Goal: Navigation & Orientation: Find specific page/section

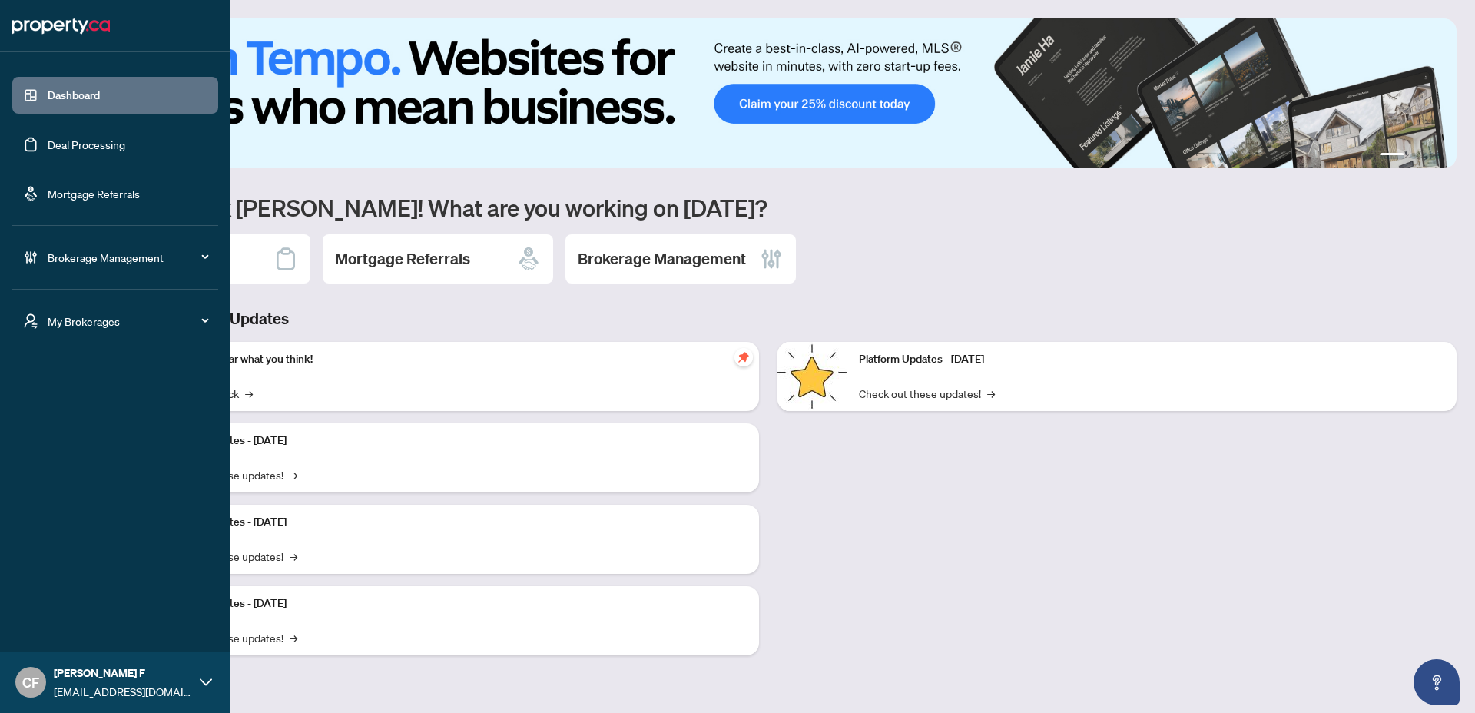
click at [157, 321] on span "My Brokerages" at bounding box center [128, 321] width 160 height 17
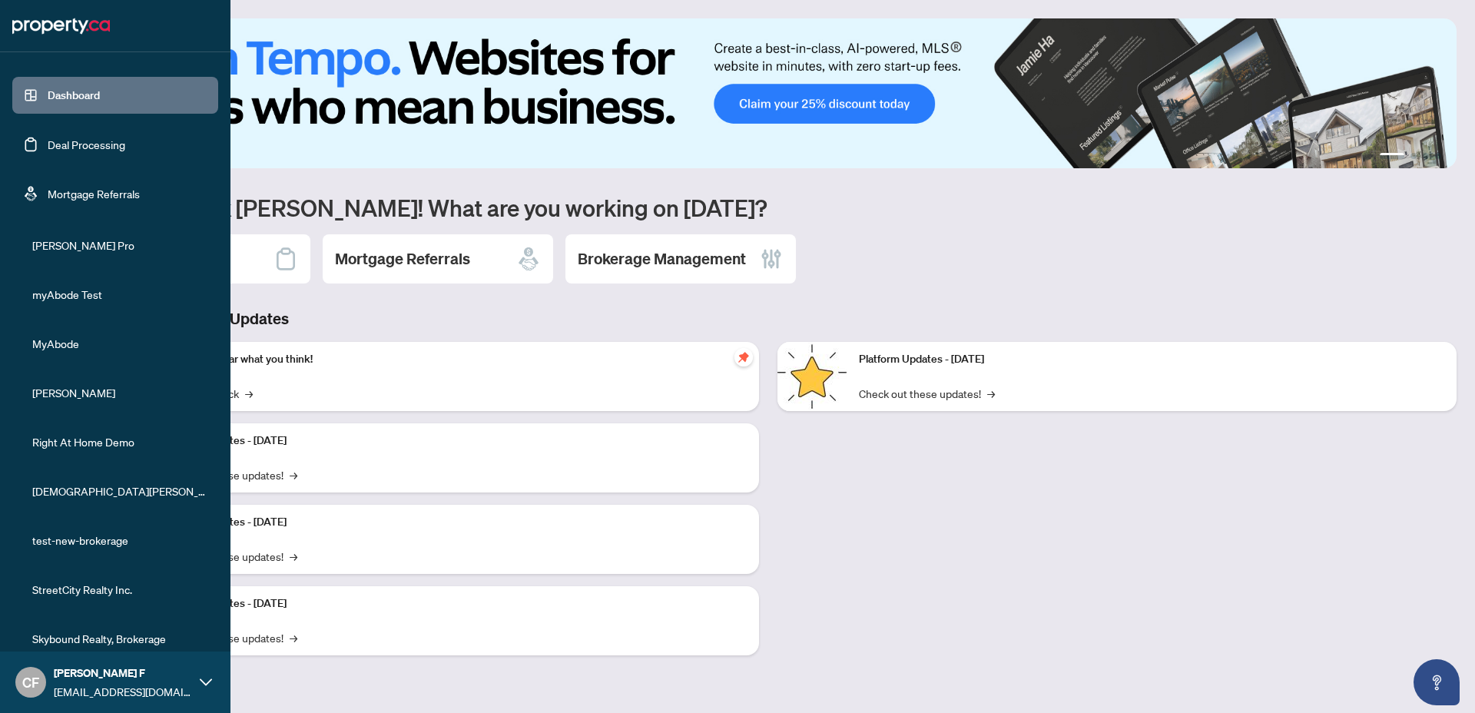
scroll to position [227, 0]
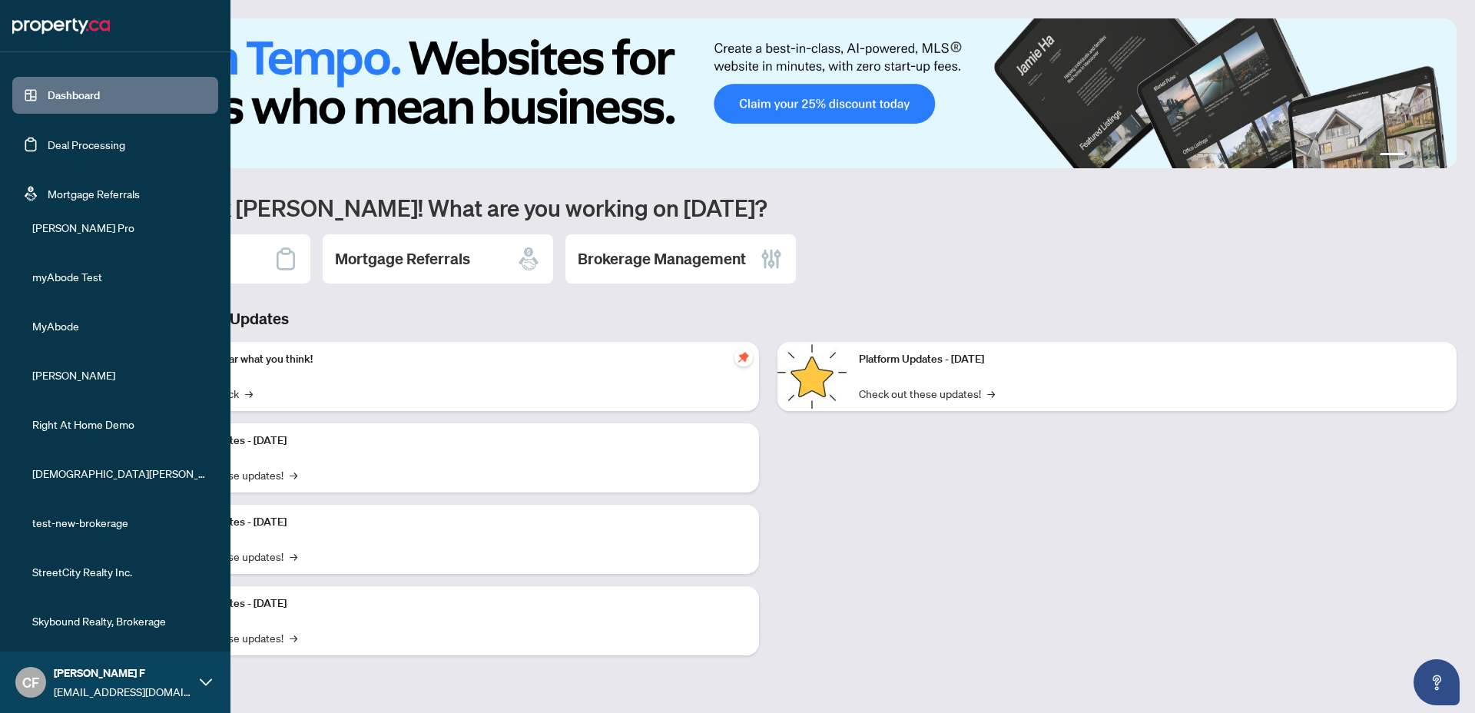
click at [124, 624] on span "Skybound Realty, Brokerage" at bounding box center [119, 620] width 175 height 17
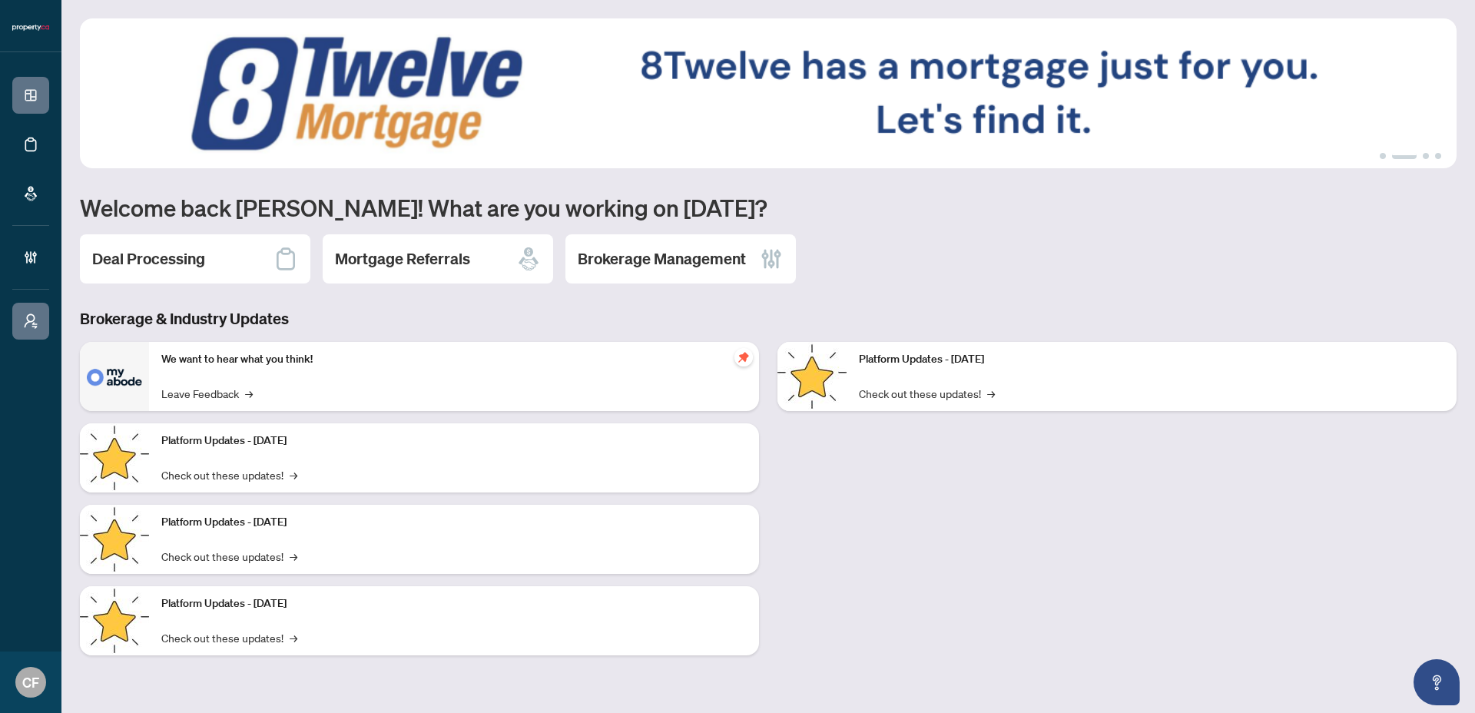
scroll to position [0, 0]
